Goal: Information Seeking & Learning: Check status

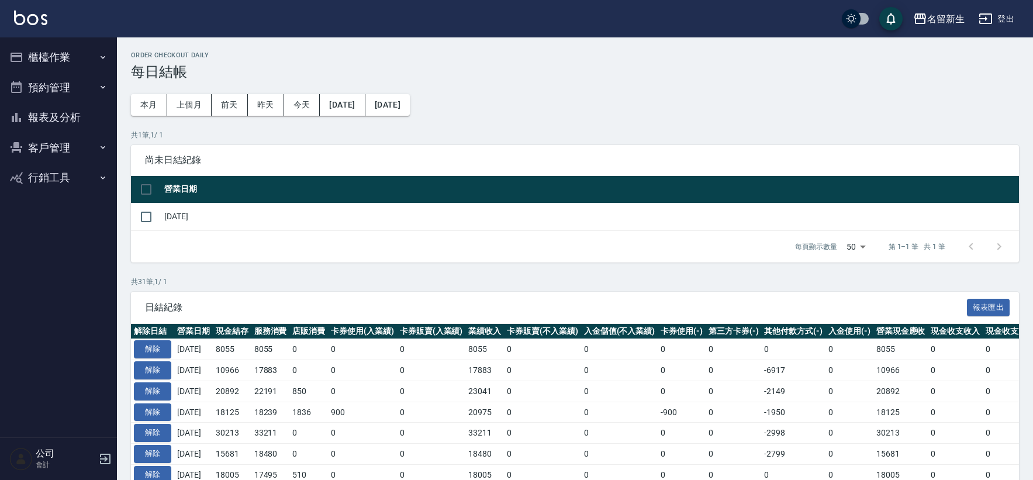
scroll to position [552, 0]
click at [66, 61] on button "櫃檯作業" at bounding box center [59, 57] width 108 height 30
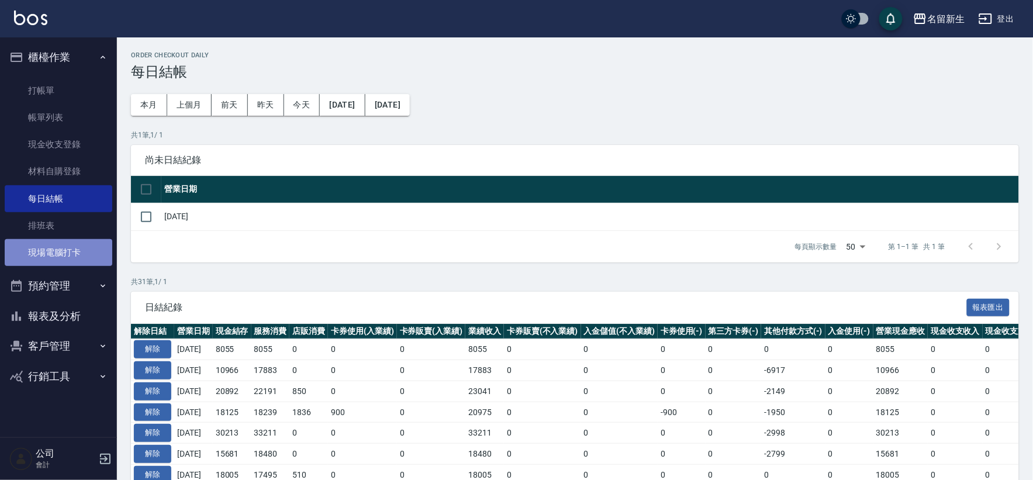
click at [87, 249] on link "現場電腦打卡" at bounding box center [59, 252] width 108 height 27
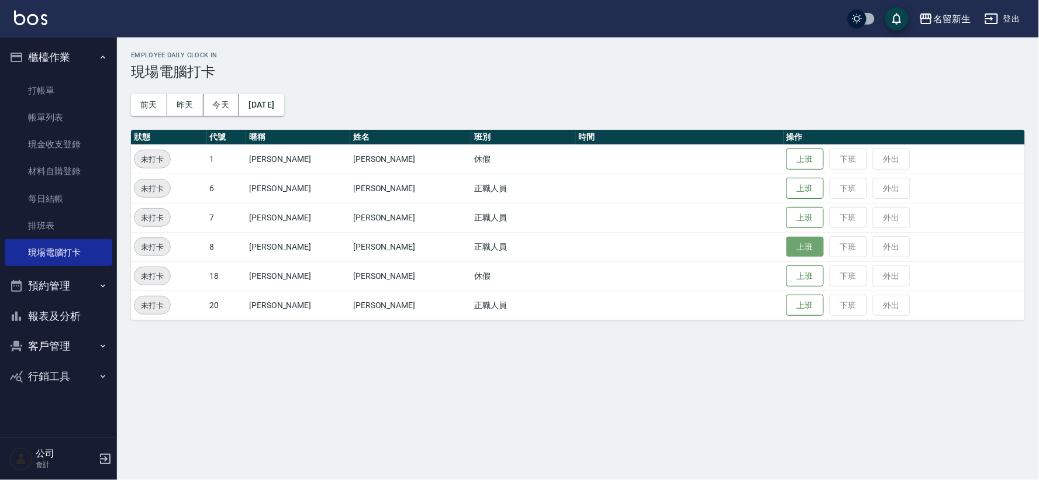
click at [786, 250] on button "上班" at bounding box center [804, 247] width 37 height 20
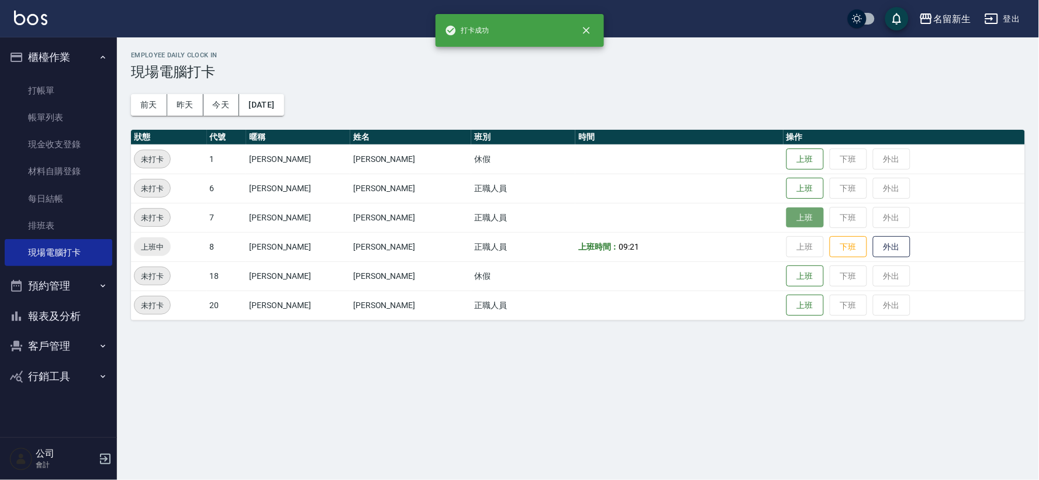
click at [801, 214] on button "上班" at bounding box center [804, 218] width 37 height 20
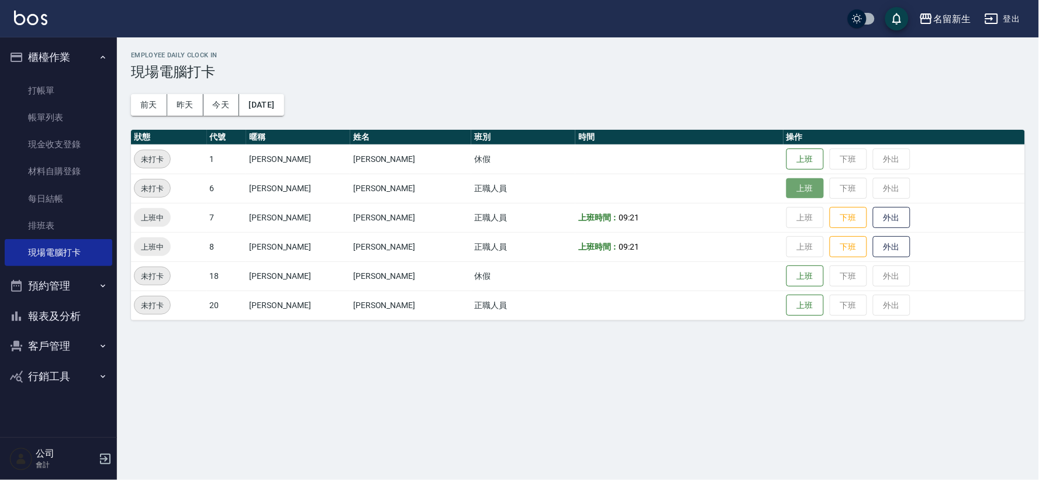
click at [786, 191] on button "上班" at bounding box center [804, 188] width 37 height 20
click at [40, 56] on button "櫃檯作業" at bounding box center [59, 57] width 108 height 30
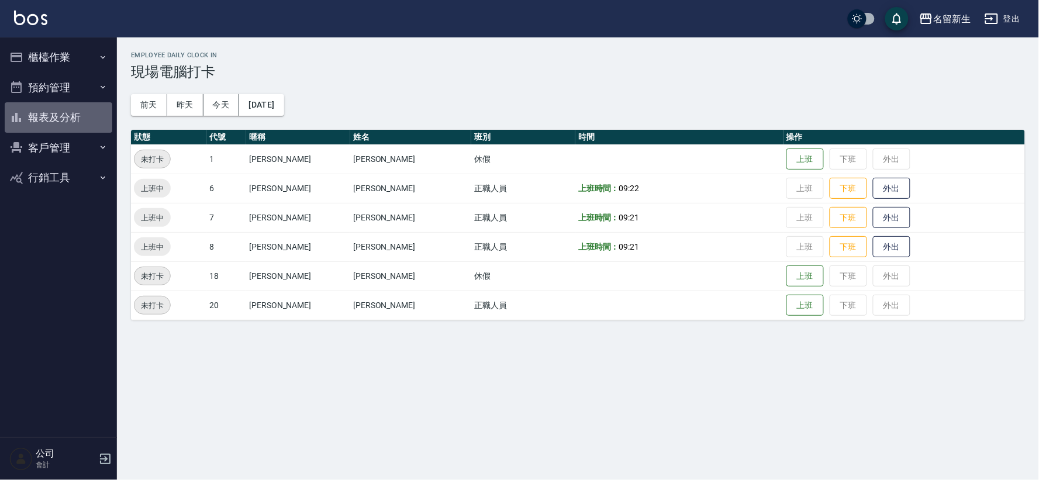
click at [61, 112] on button "報表及分析" at bounding box center [59, 117] width 108 height 30
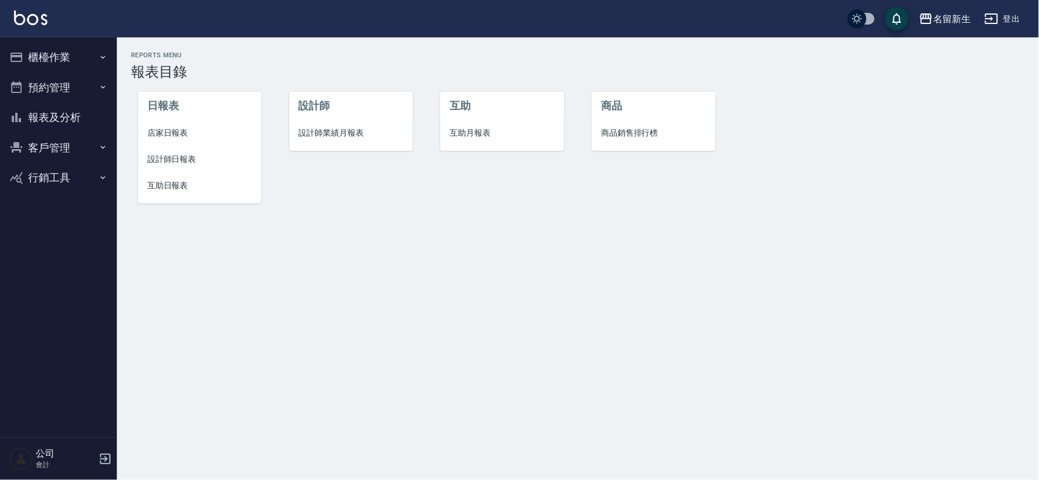
click at [334, 141] on li "設計師業績月報表" at bounding box center [350, 133] width 123 height 26
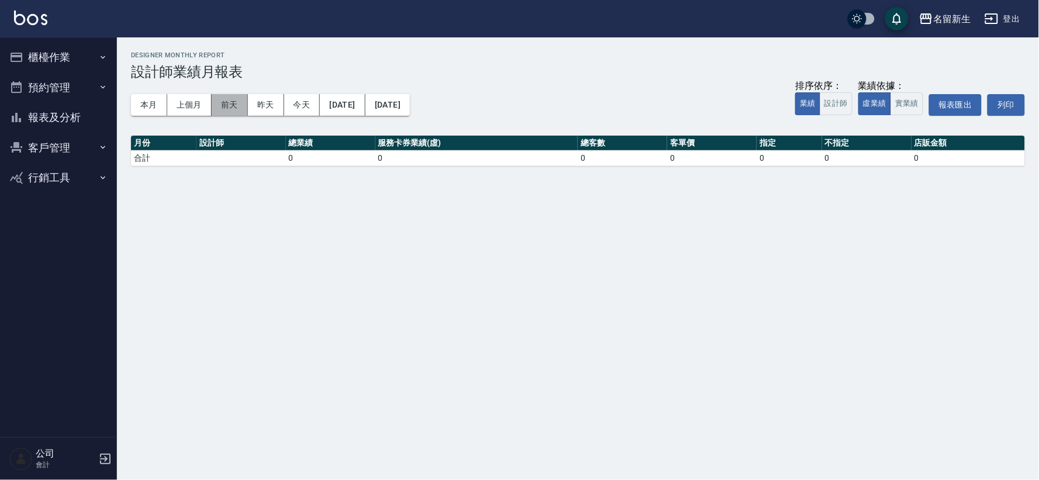
click at [229, 101] on button "前天" at bounding box center [230, 105] width 36 height 22
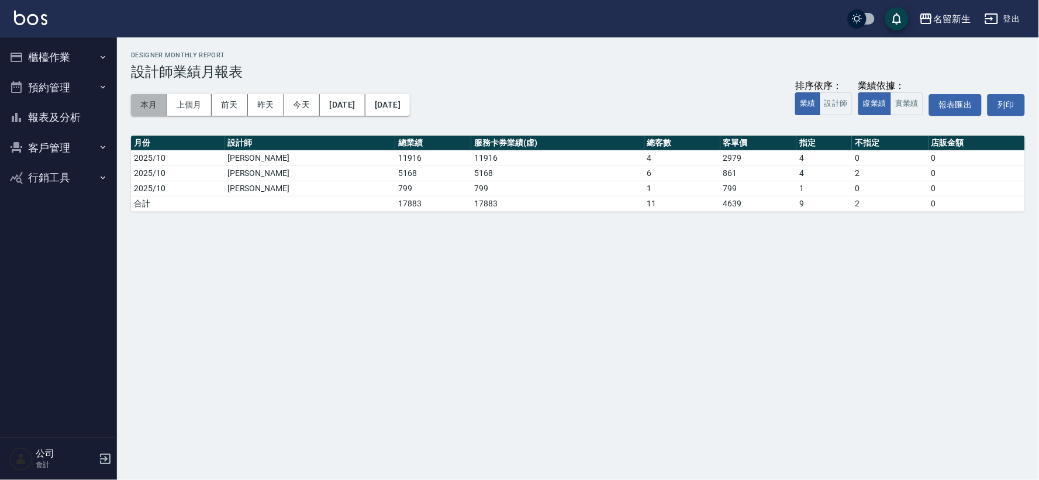
click at [145, 106] on button "本月" at bounding box center [149, 105] width 36 height 22
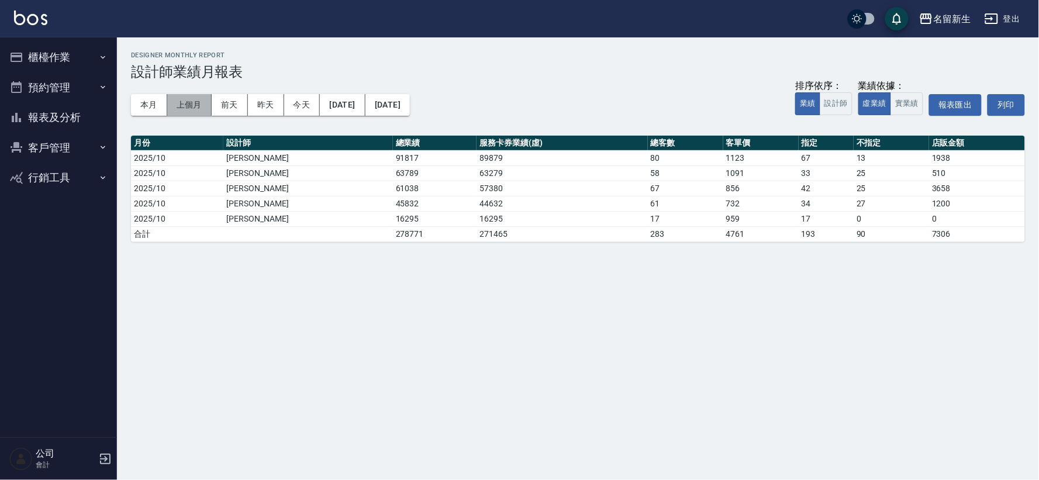
click at [194, 104] on button "上個月" at bounding box center [189, 105] width 44 height 22
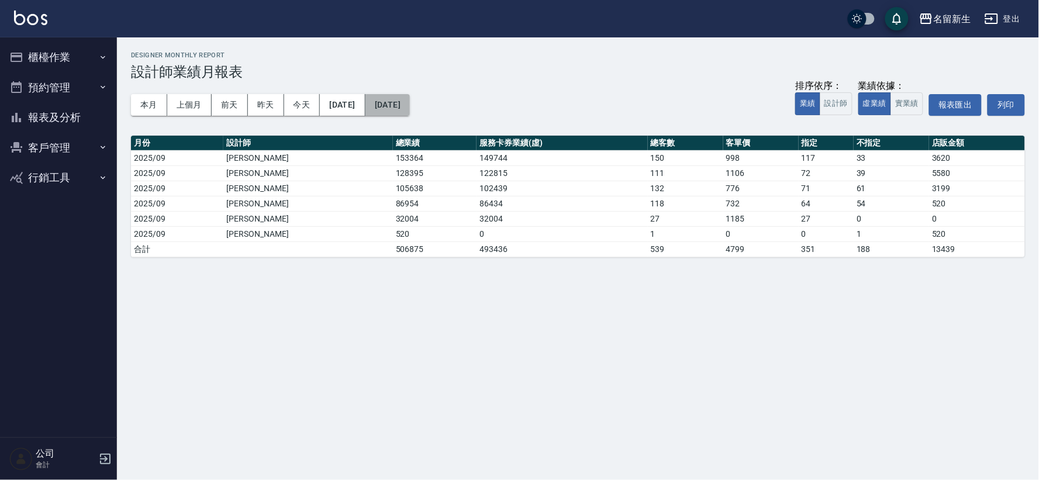
click at [410, 106] on button "[DATE]" at bounding box center [387, 105] width 44 height 22
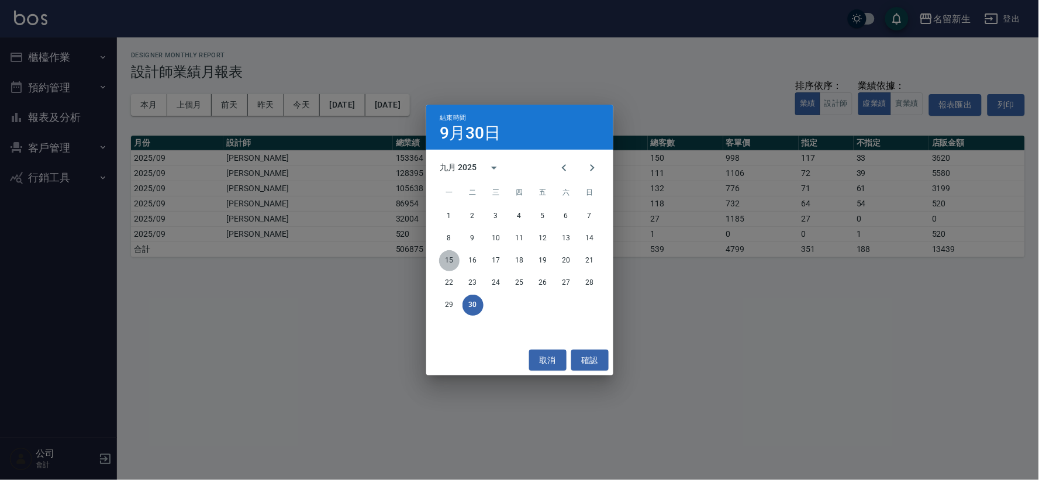
click at [446, 258] on button "15" at bounding box center [449, 260] width 21 height 21
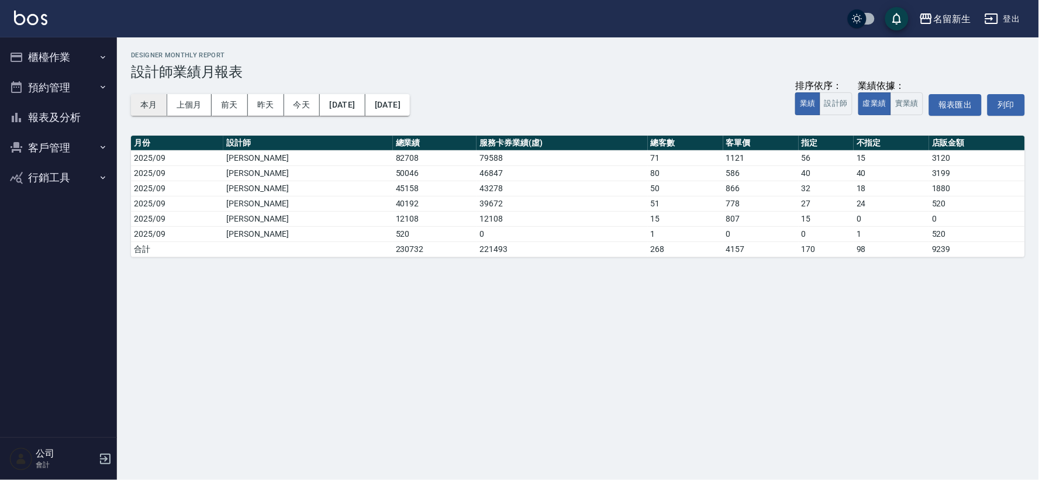
click at [149, 107] on button "本月" at bounding box center [149, 105] width 36 height 22
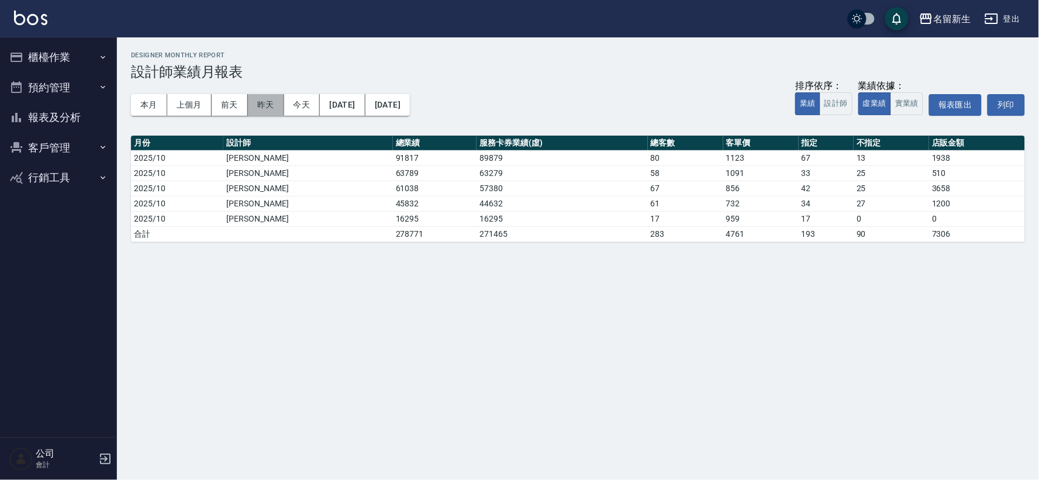
click at [265, 113] on button "昨天" at bounding box center [266, 105] width 36 height 22
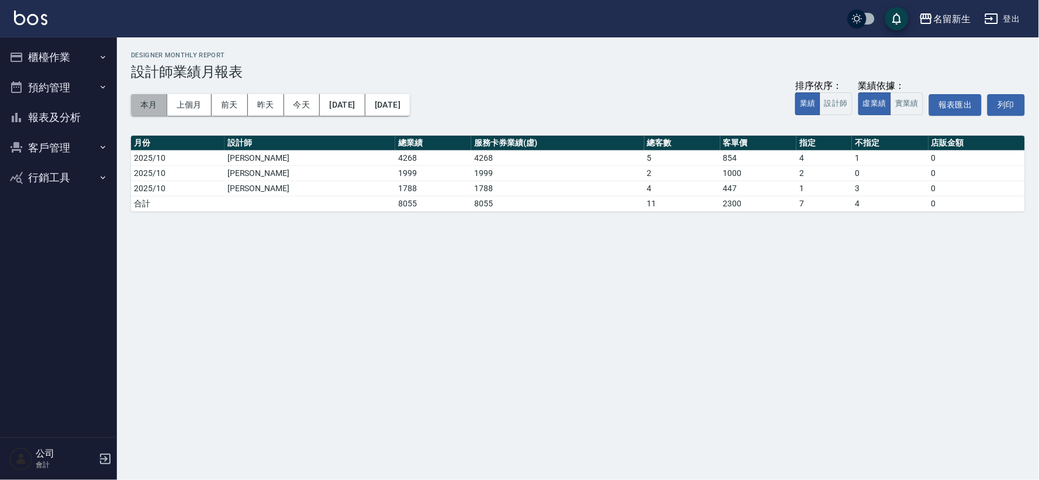
click at [144, 104] on button "本月" at bounding box center [149, 105] width 36 height 22
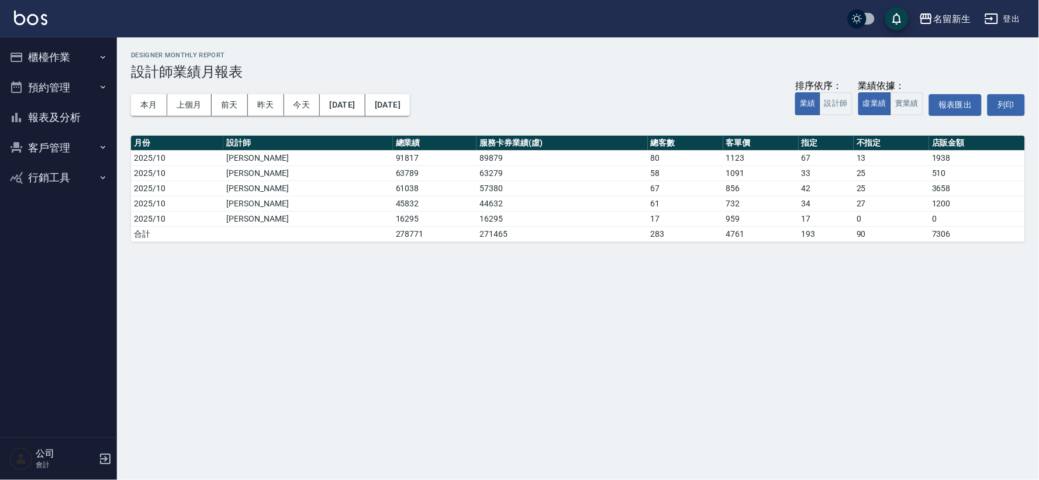
click at [43, 145] on button "客戶管理" at bounding box center [59, 148] width 108 height 30
click at [72, 144] on button "客戶管理" at bounding box center [59, 148] width 108 height 30
click at [68, 115] on button "報表及分析" at bounding box center [59, 117] width 108 height 30
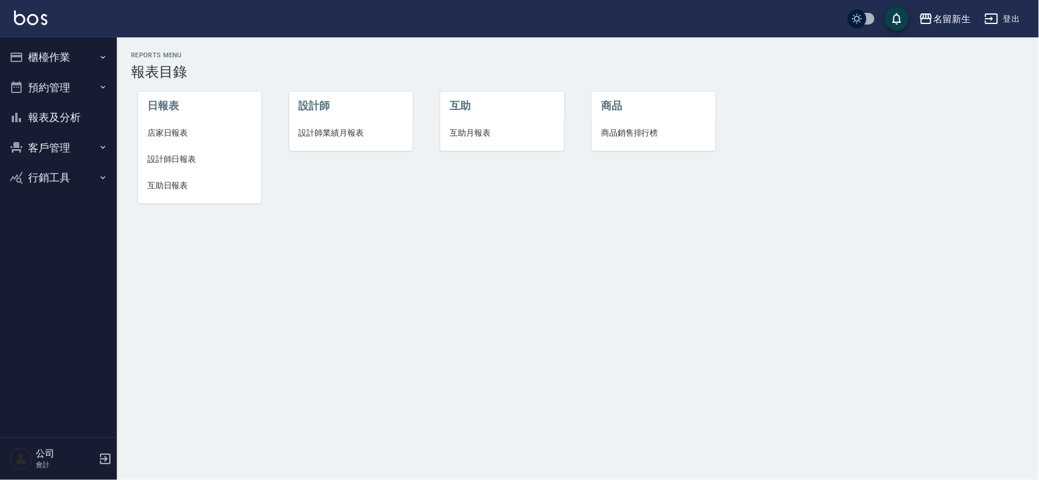
click at [185, 187] on span "互助日報表" at bounding box center [199, 185] width 105 height 12
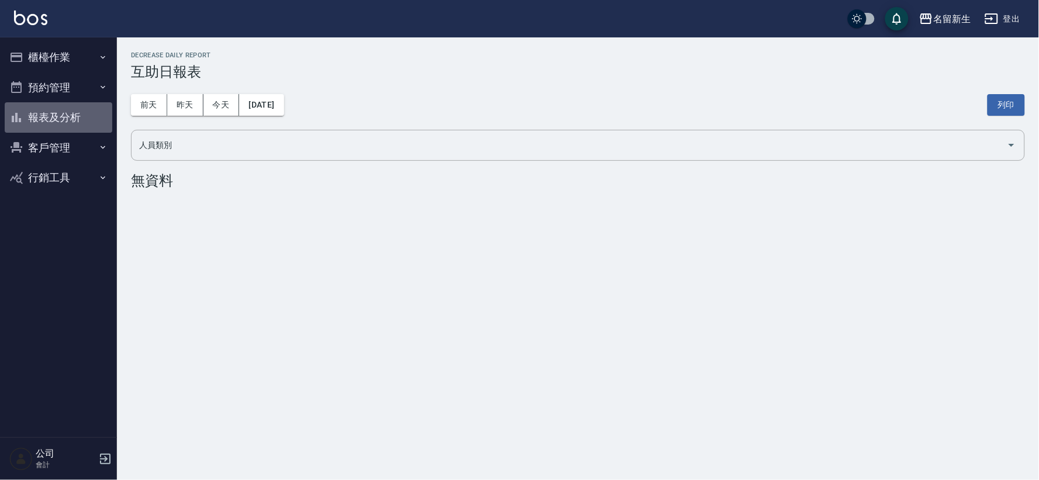
click at [79, 112] on button "報表及分析" at bounding box center [59, 117] width 108 height 30
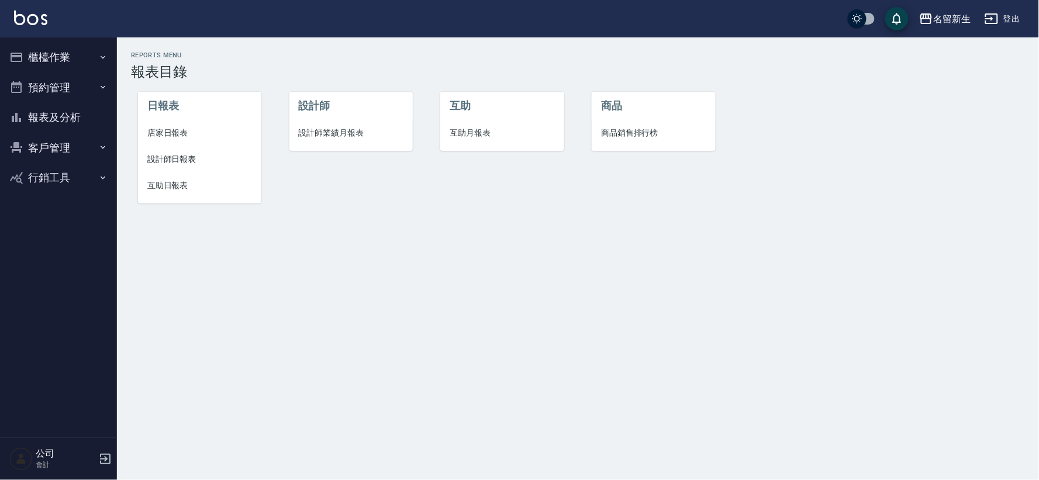
drag, startPoint x: 466, startPoint y: 135, endPoint x: 436, endPoint y: 144, distance: 31.2
click at [466, 135] on span "互助月報表" at bounding box center [502, 133] width 105 height 12
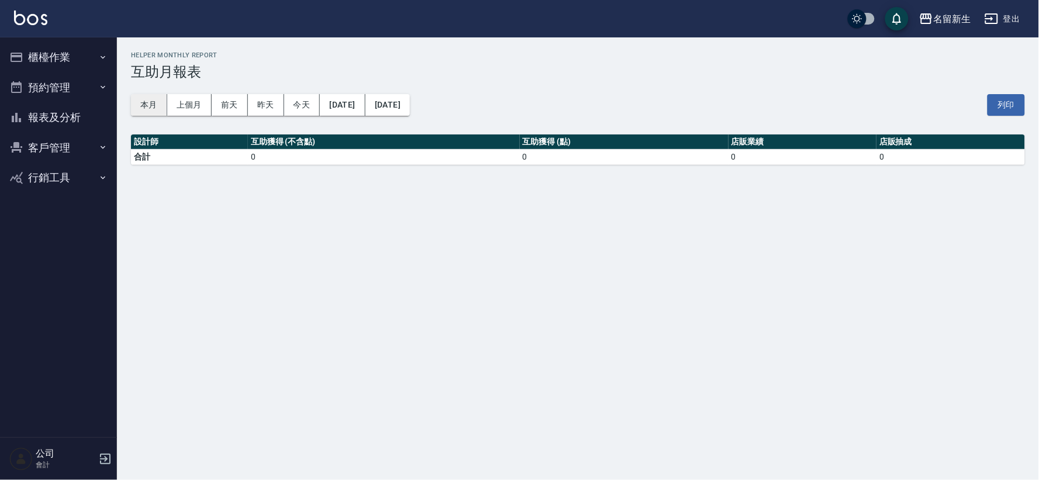
click at [152, 108] on button "本月" at bounding box center [149, 105] width 36 height 22
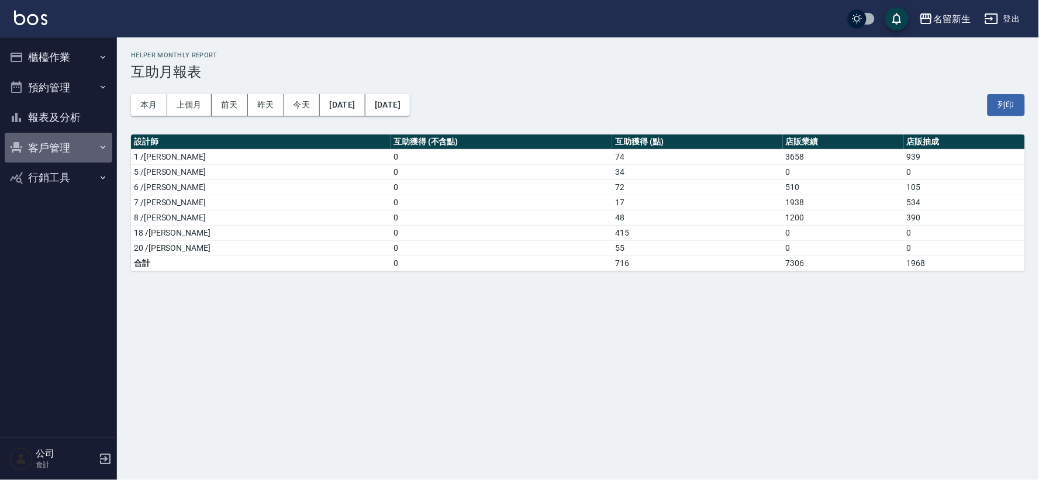
click at [27, 151] on button "客戶管理" at bounding box center [59, 148] width 108 height 30
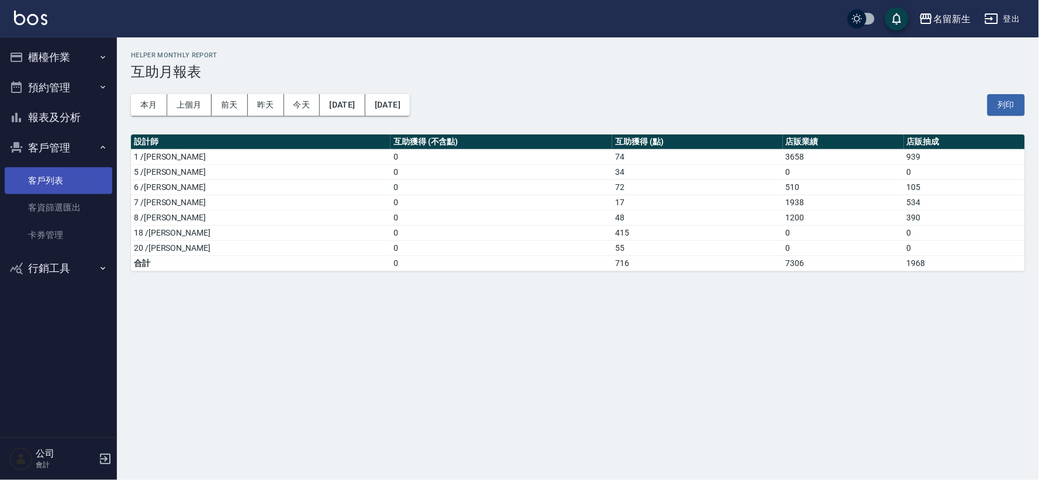
click at [40, 181] on link "客戶列表" at bounding box center [59, 180] width 108 height 27
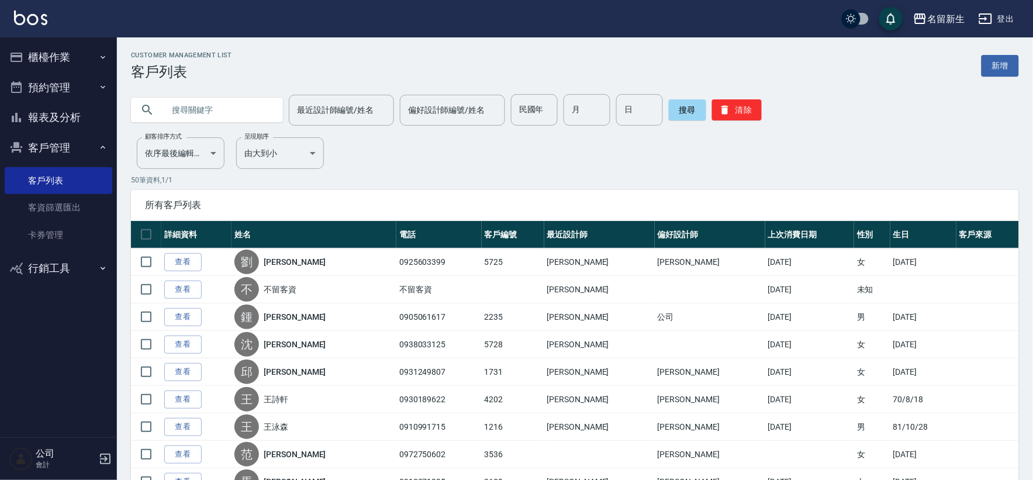
click at [238, 119] on input "text" at bounding box center [219, 110] width 110 height 32
type input "林家"
